Goal: Task Accomplishment & Management: Use online tool/utility

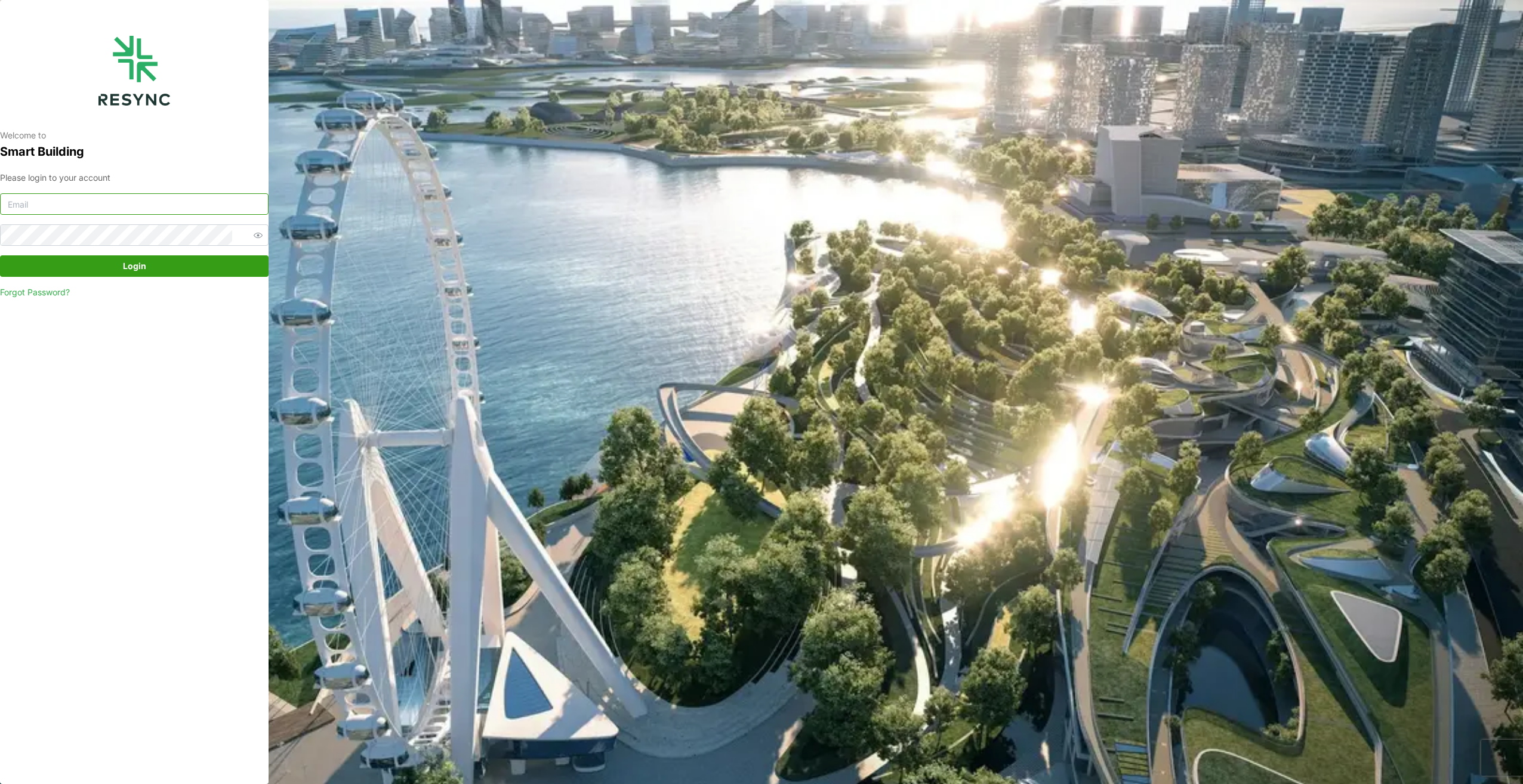
click at [131, 213] on input at bounding box center [134, 204] width 268 height 21
type input "oo.han.nay@aumovio.com"
click at [0, 255] on button "Login" at bounding box center [134, 266] width 268 height 21
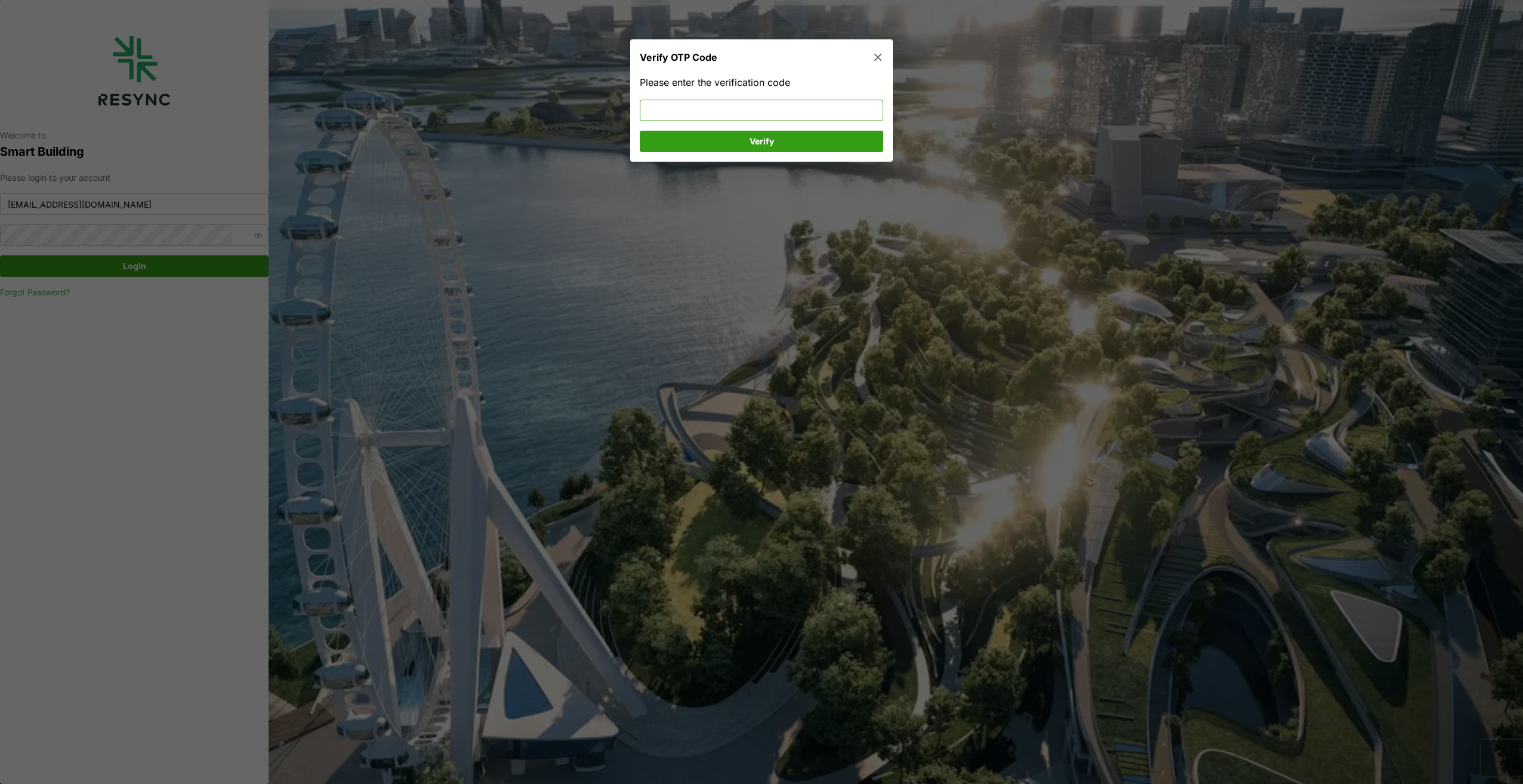
click at [726, 112] on input at bounding box center [762, 110] width 243 height 21
type input "935513"
click at [768, 136] on span "Verify" at bounding box center [762, 141] width 24 height 21
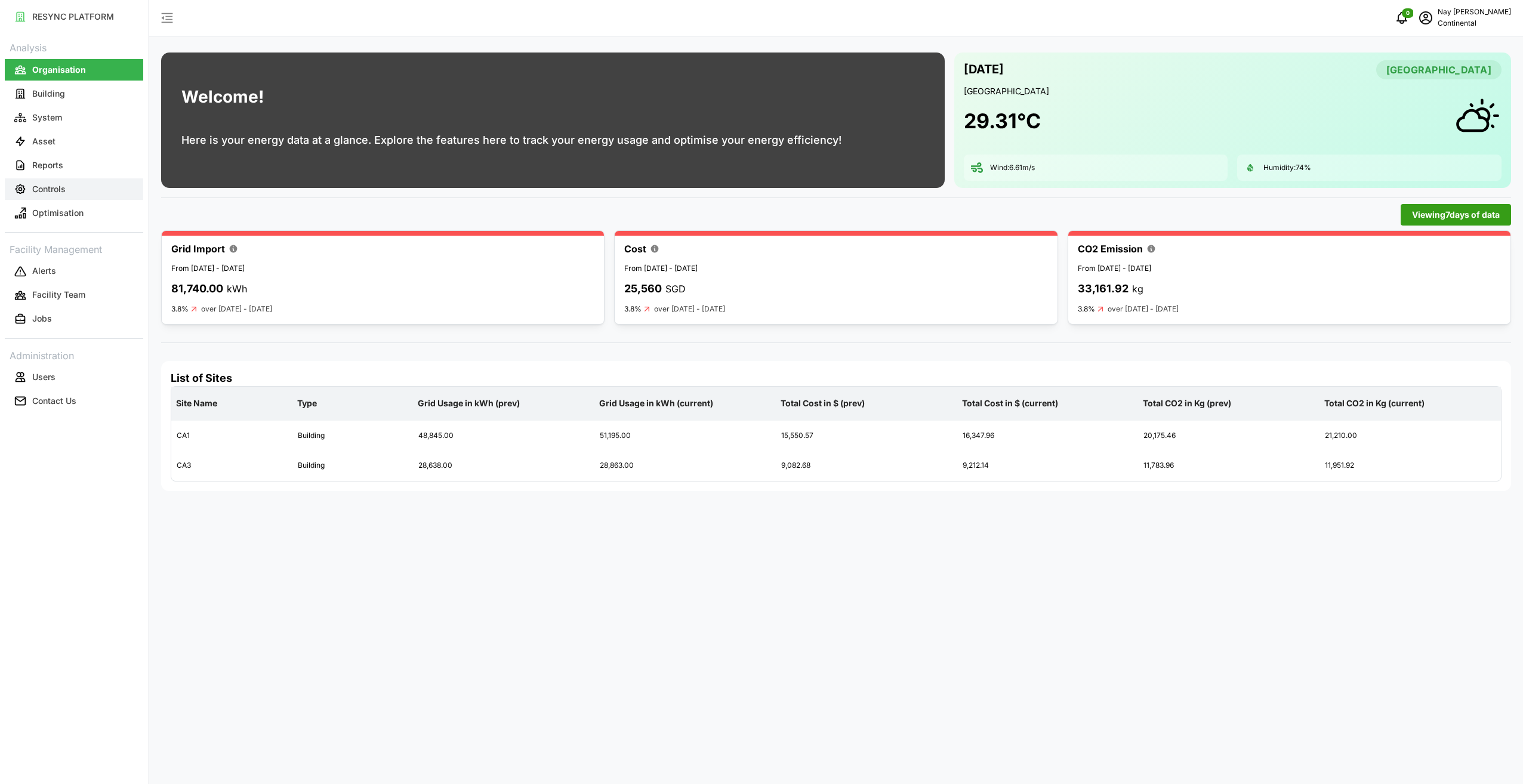
click at [44, 192] on p "Controls" at bounding box center [49, 190] width 34 height 12
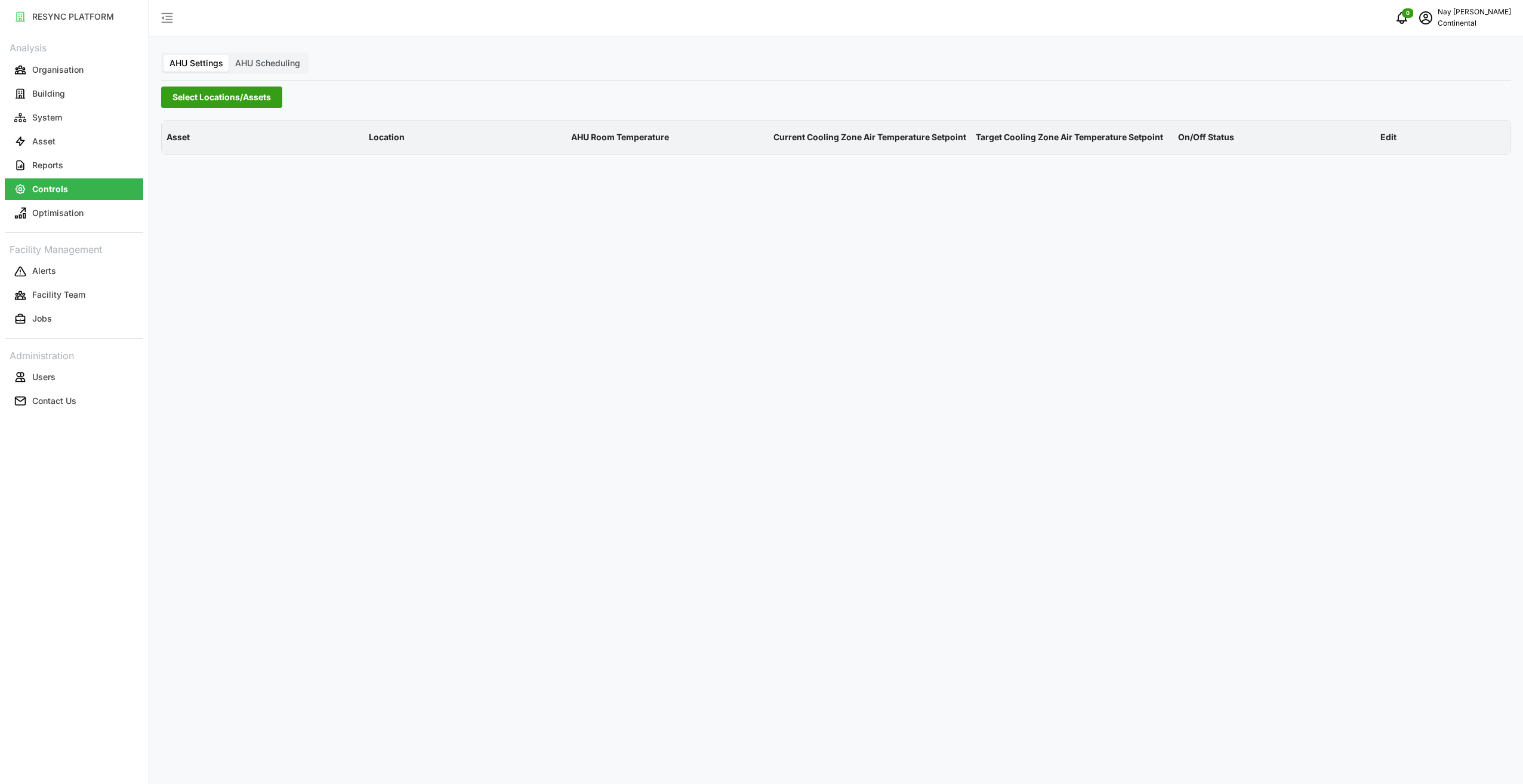
click at [233, 93] on span "Select Locations/Assets" at bounding box center [222, 97] width 99 height 21
click at [172, 148] on icon at bounding box center [177, 151] width 9 height 9
click at [201, 168] on span "Select CA1" at bounding box center [201, 168] width 8 height 8
click at [61, 184] on p "Controls" at bounding box center [50, 190] width 36 height 12
click at [46, 183] on p "Controls" at bounding box center [50, 190] width 36 height 12
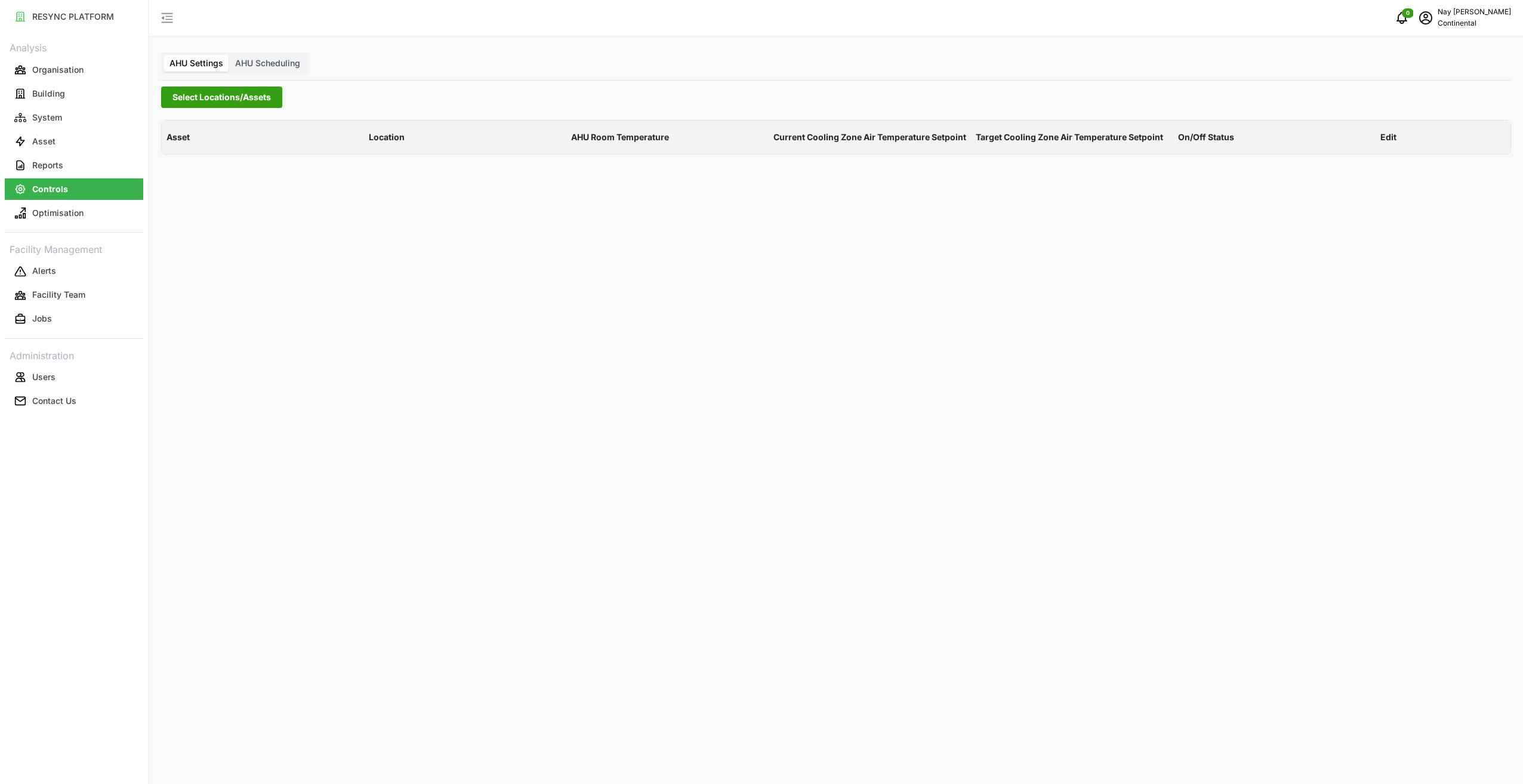
click at [232, 92] on span "Select Locations/Assets" at bounding box center [222, 97] width 99 height 21
click at [195, 186] on div "CA3" at bounding box center [287, 185] width 232 height 18
click at [200, 186] on span "Select CA3" at bounding box center [201, 186] width 8 height 8
click at [205, 167] on div "CA1" at bounding box center [287, 167] width 232 height 18
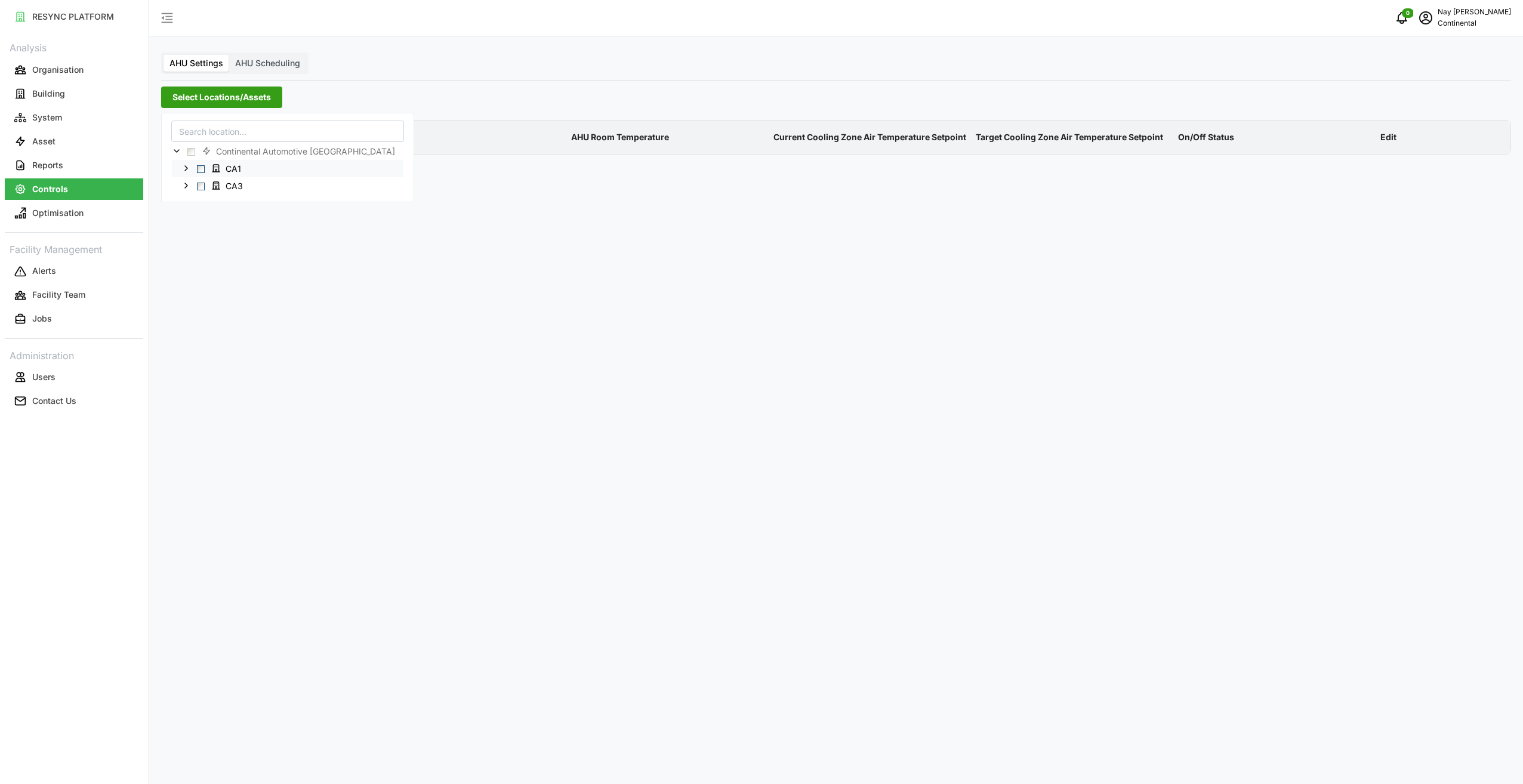
click at [203, 168] on span "Select CA1" at bounding box center [201, 168] width 8 height 8
click at [575, 465] on div "-" at bounding box center [667, 468] width 201 height 29
click at [878, 619] on div "AHU Settings AHU Scheduling Select Locations/Assets Asset Location AHU Room Tem…" at bounding box center [836, 392] width 1374 height 784
click at [257, 99] on span "Select Locations/Assets" at bounding box center [222, 97] width 99 height 21
click at [602, 85] on div "AHU Settings AHU Scheduling Select Locations/Assets Asset Location AHU Room Tem…" at bounding box center [836, 392] width 1374 height 784
